Goal: Task Accomplishment & Management: Manage account settings

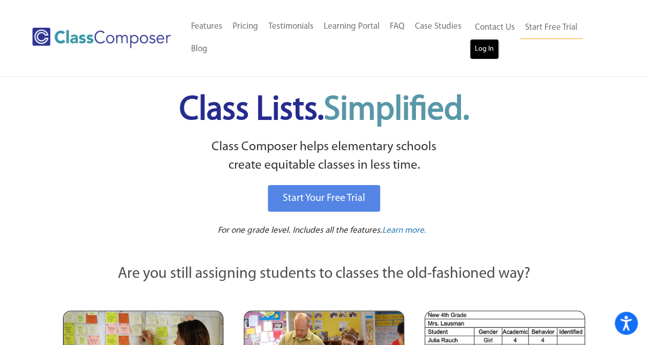
click at [483, 52] on link "Log In" at bounding box center [484, 49] width 29 height 20
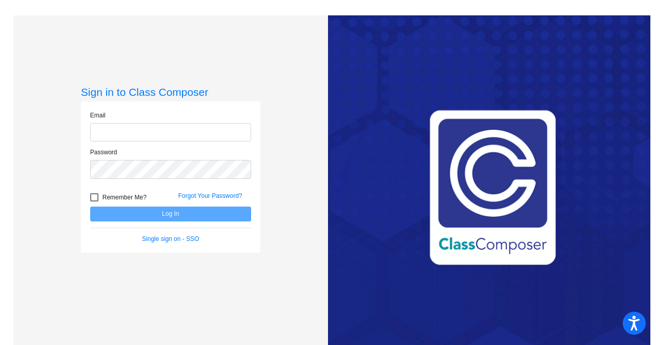
type input "[EMAIL_ADDRESS][DOMAIN_NAME]"
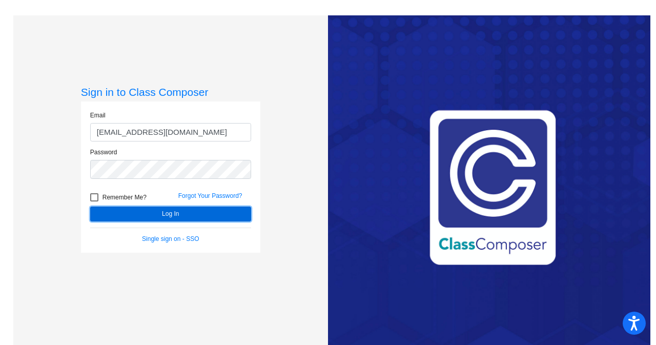
click at [143, 213] on button "Log In" at bounding box center [170, 213] width 161 height 15
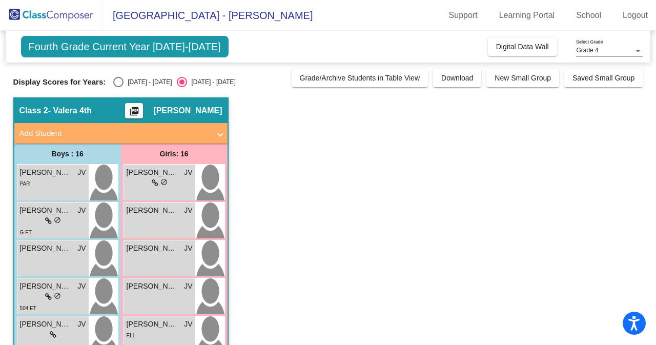
click at [120, 85] on div "Select an option" at bounding box center [118, 82] width 10 height 10
click at [118, 87] on input "2024 - 2025" at bounding box center [118, 87] width 1 height 1
radio input "true"
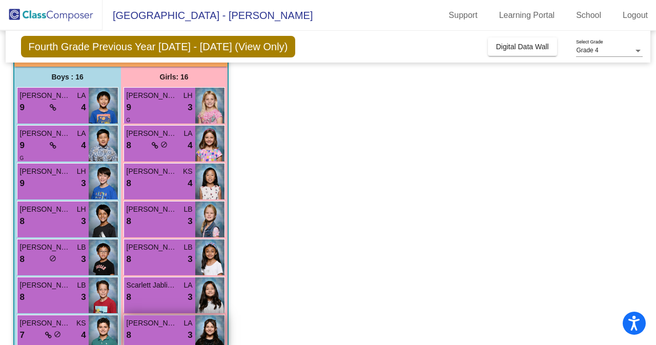
scroll to position [76, 0]
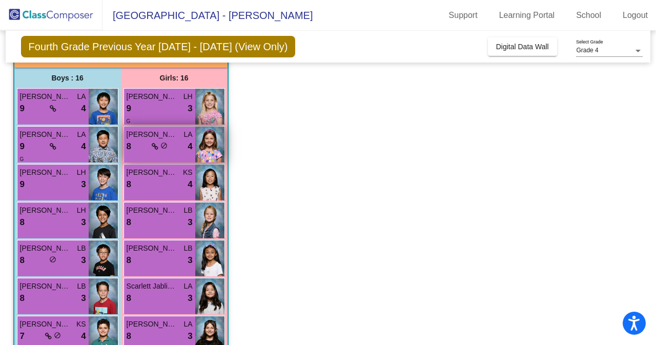
click at [161, 144] on span "do_not_disturb_alt" at bounding box center [163, 145] width 7 height 7
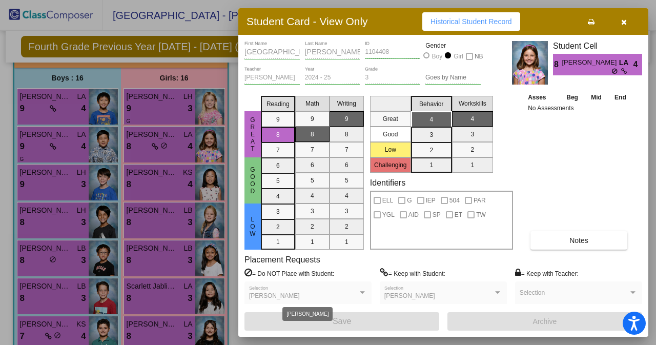
click at [278, 297] on span "Evelyn Pendergast" at bounding box center [274, 295] width 51 height 7
click at [619, 18] on button "button" at bounding box center [623, 21] width 33 height 18
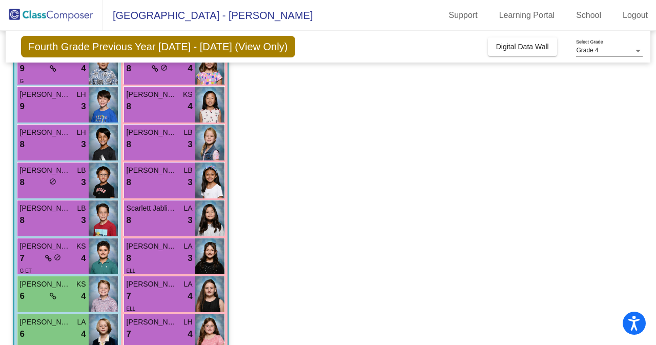
scroll to position [0, 0]
